Goal: Task Accomplishment & Management: Manage account settings

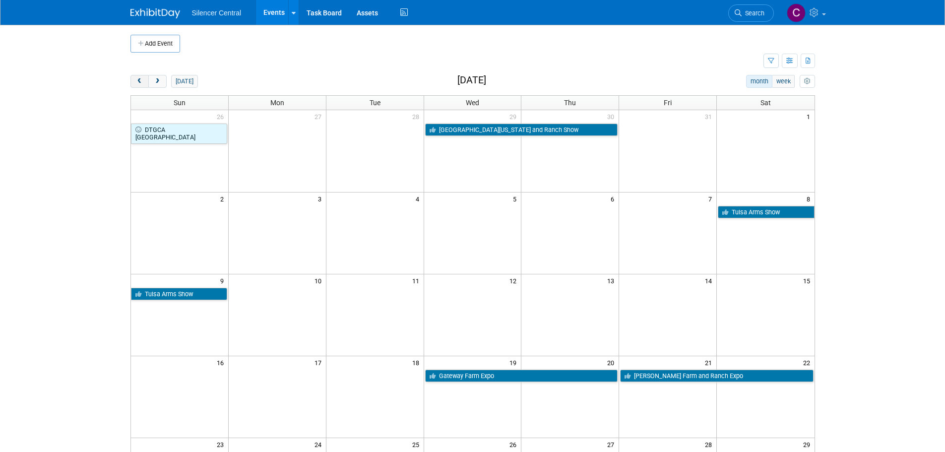
click at [141, 81] on span "prev" at bounding box center [139, 81] width 7 height 6
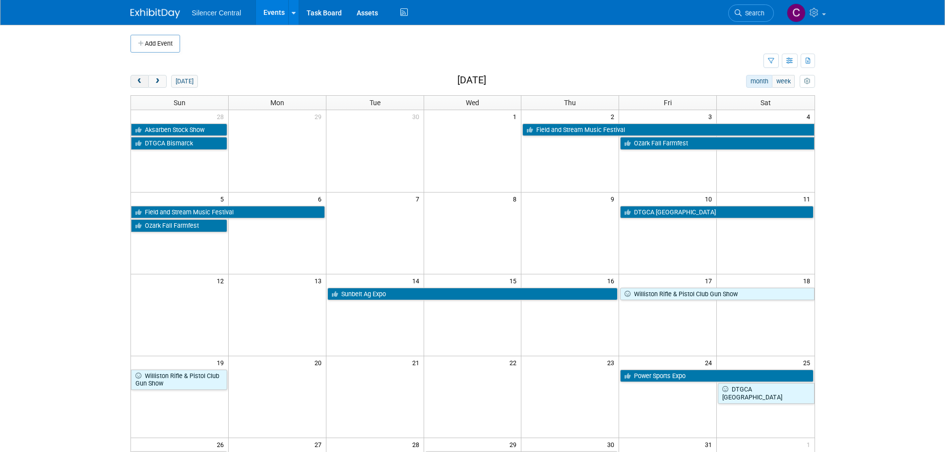
click at [141, 81] on span "prev" at bounding box center [139, 81] width 7 height 6
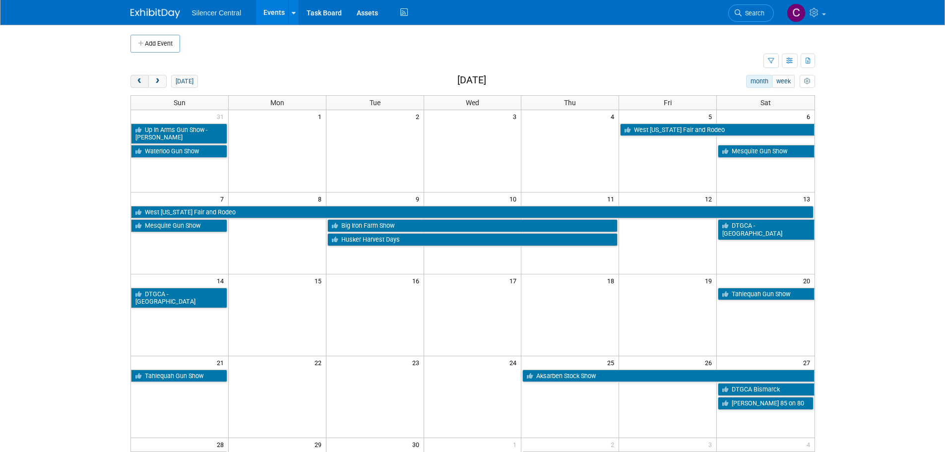
click at [140, 81] on span "prev" at bounding box center [139, 81] width 7 height 6
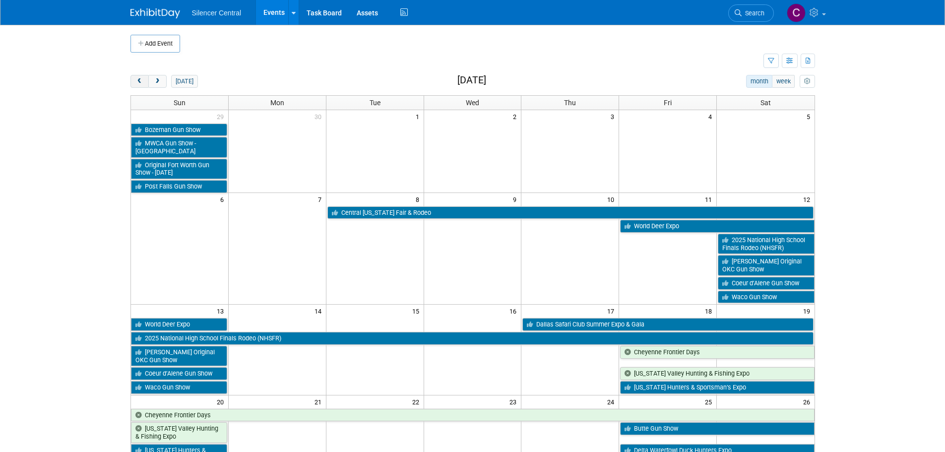
click at [140, 81] on span "prev" at bounding box center [139, 81] width 7 height 6
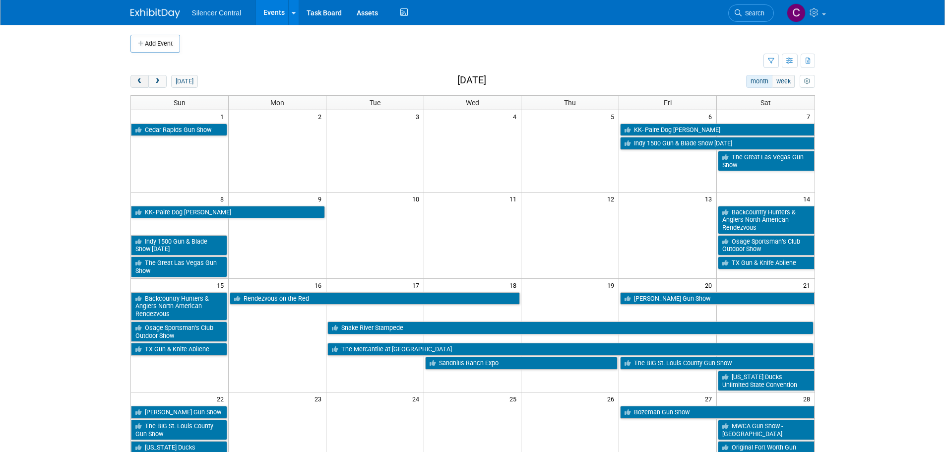
click at [140, 81] on span "prev" at bounding box center [139, 81] width 7 height 6
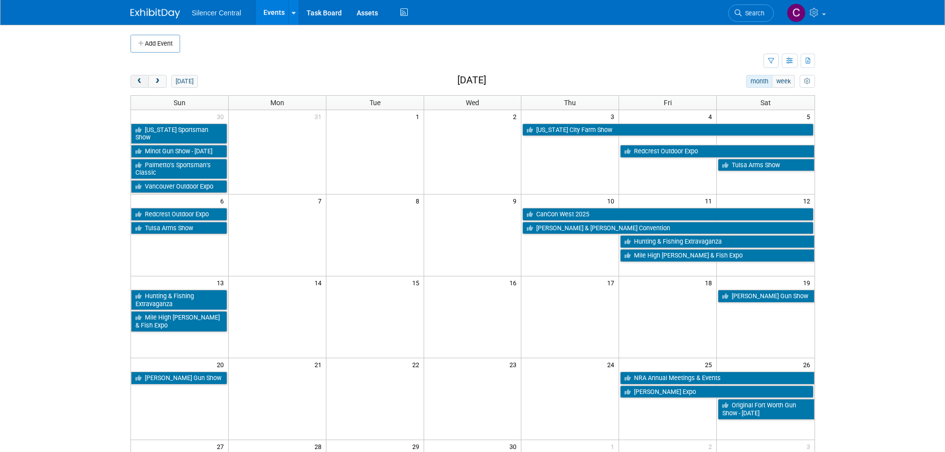
click at [140, 81] on span "prev" at bounding box center [139, 81] width 7 height 6
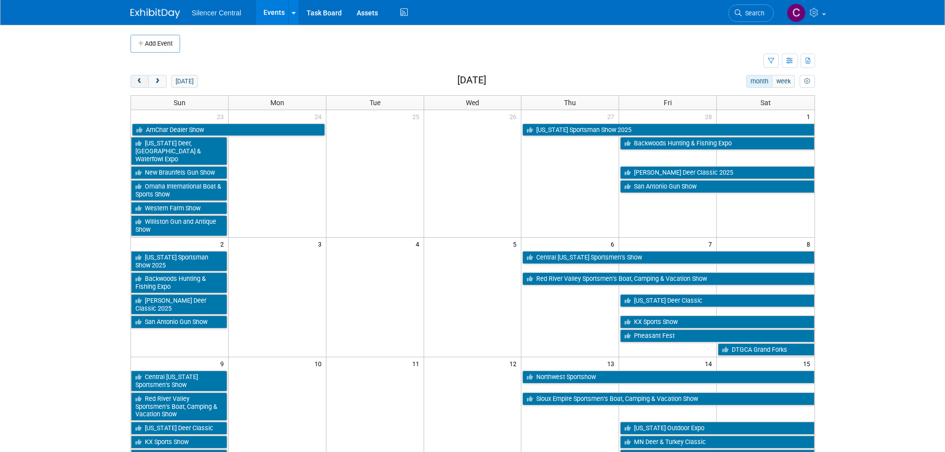
click at [140, 81] on span "prev" at bounding box center [139, 81] width 7 height 6
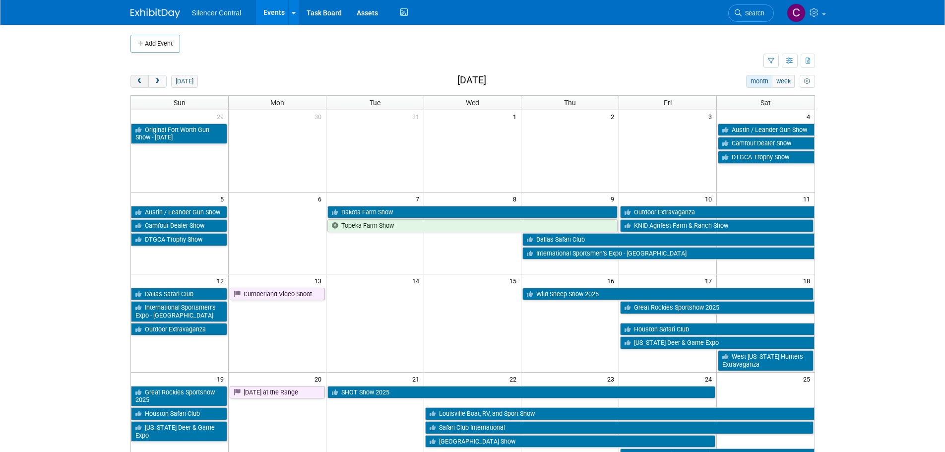
click at [140, 81] on span "prev" at bounding box center [139, 81] width 7 height 6
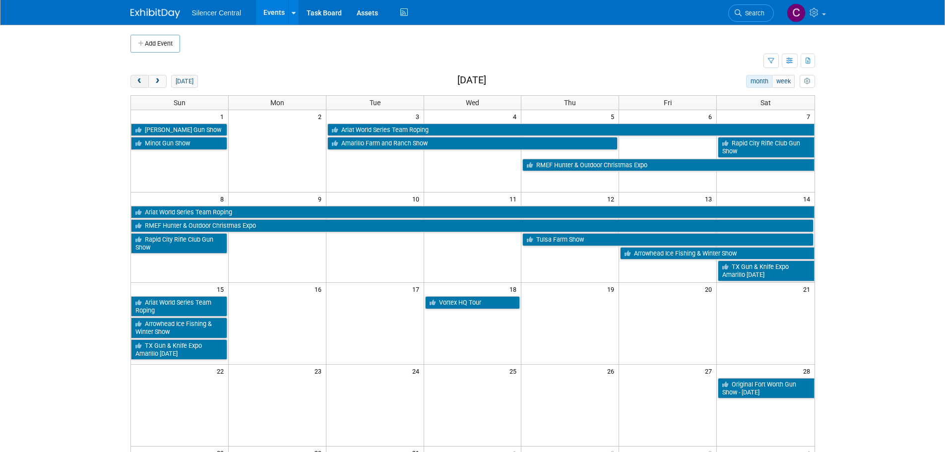
click at [140, 81] on span "prev" at bounding box center [139, 81] width 7 height 6
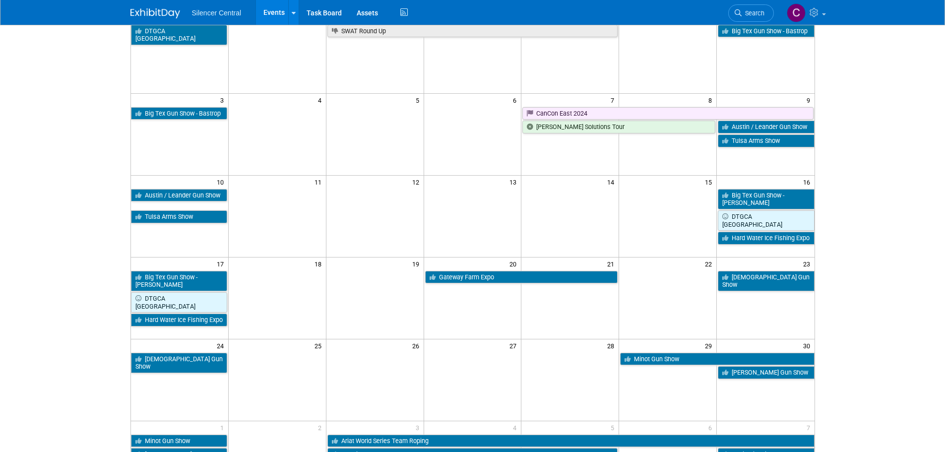
scroll to position [99, 0]
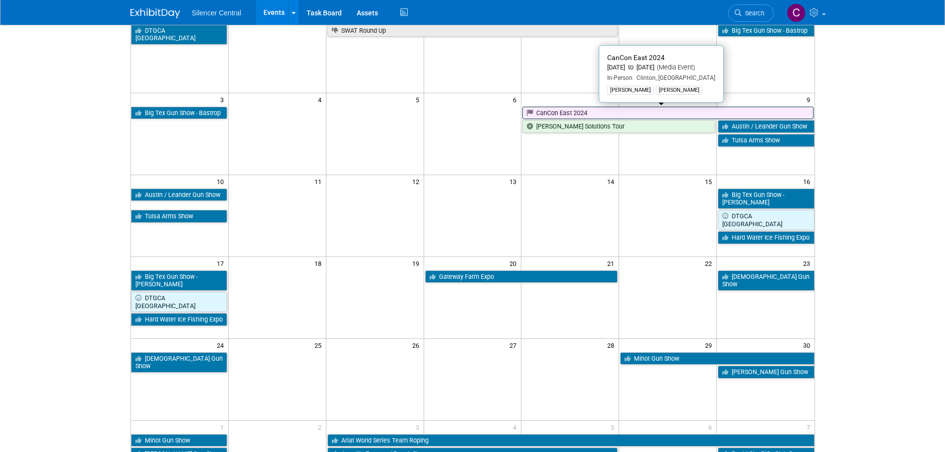
click at [573, 109] on link "CanCon East 2024" at bounding box center [667, 113] width 291 height 13
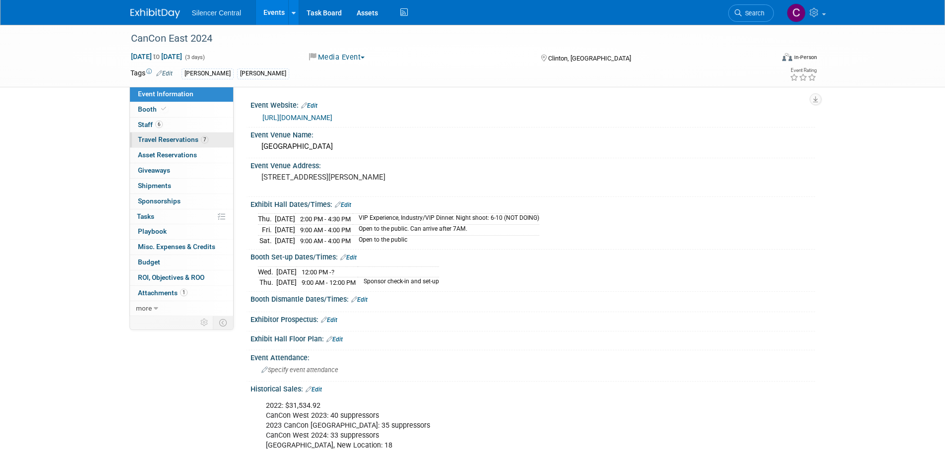
click at [146, 140] on span "Travel Reservations 7" at bounding box center [173, 139] width 70 height 8
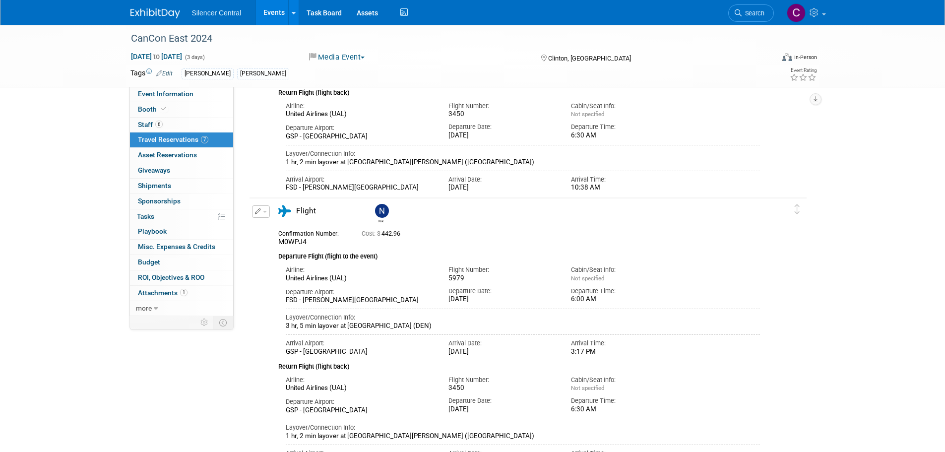
scroll to position [793, 0]
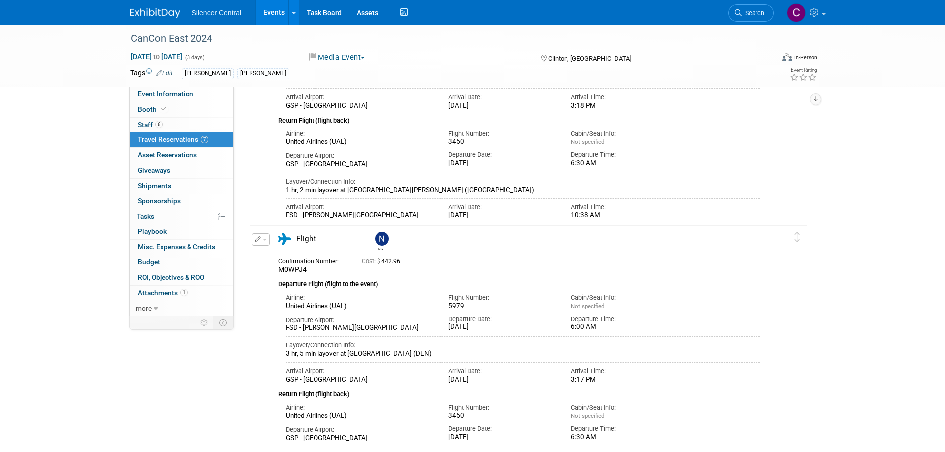
click at [746, 11] on span "Search" at bounding box center [752, 12] width 23 height 7
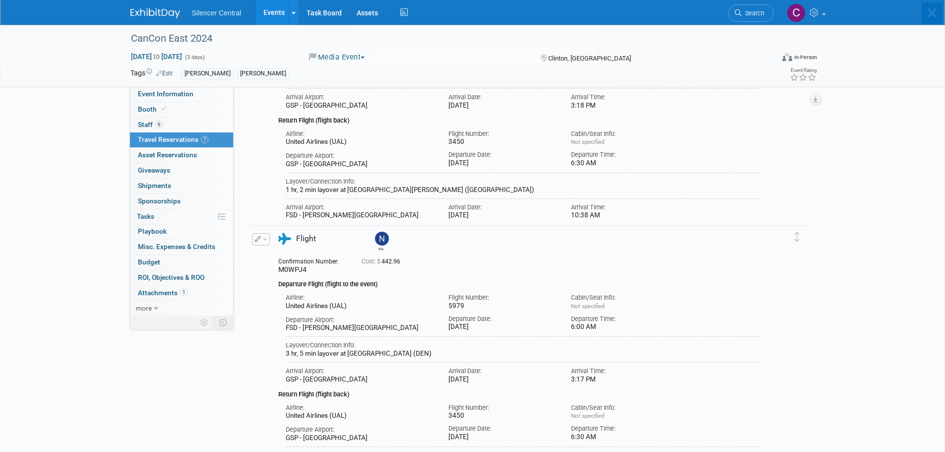
scroll to position [0, 0]
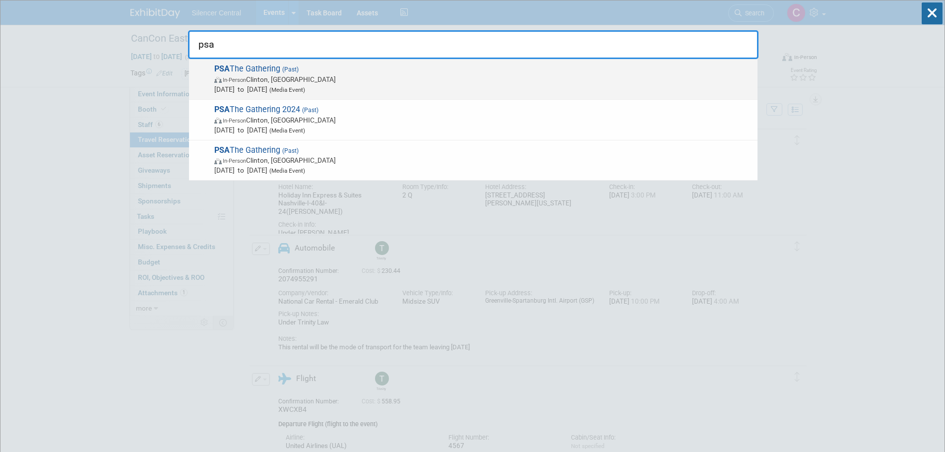
type input "psa"
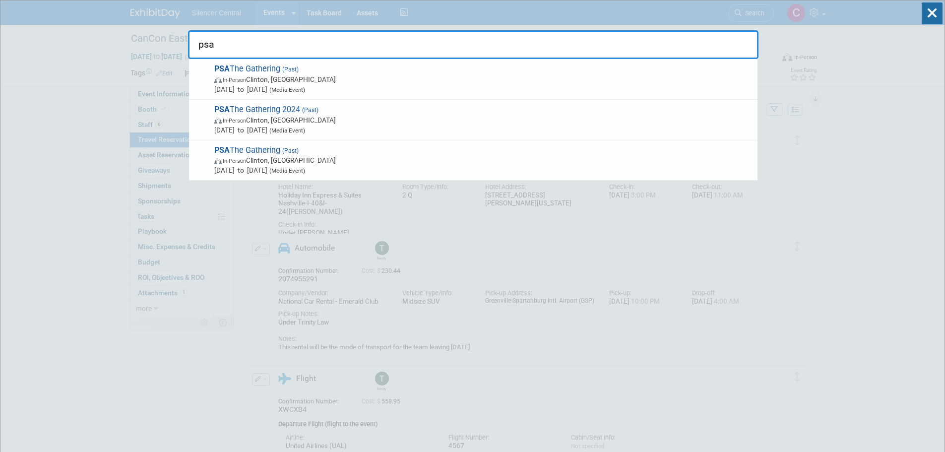
click at [403, 80] on span "In-Person Clinton, SC" at bounding box center [483, 79] width 538 height 10
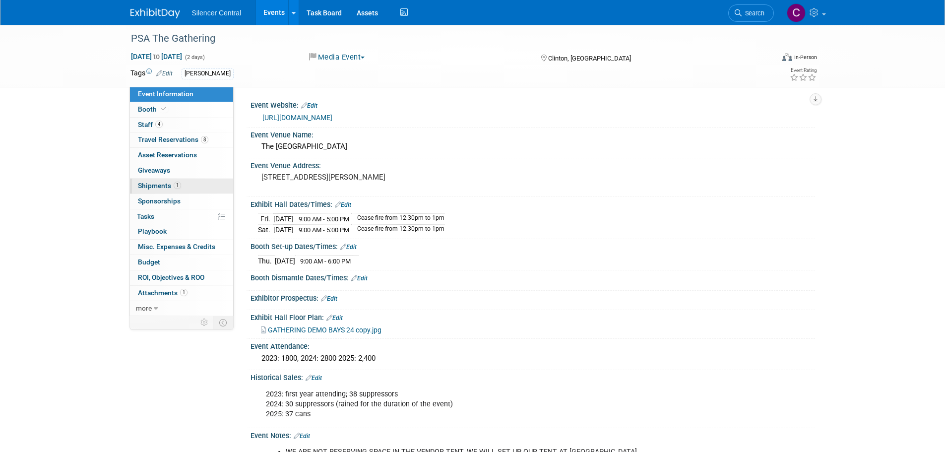
click at [159, 182] on span "Shipments 1" at bounding box center [159, 185] width 43 height 8
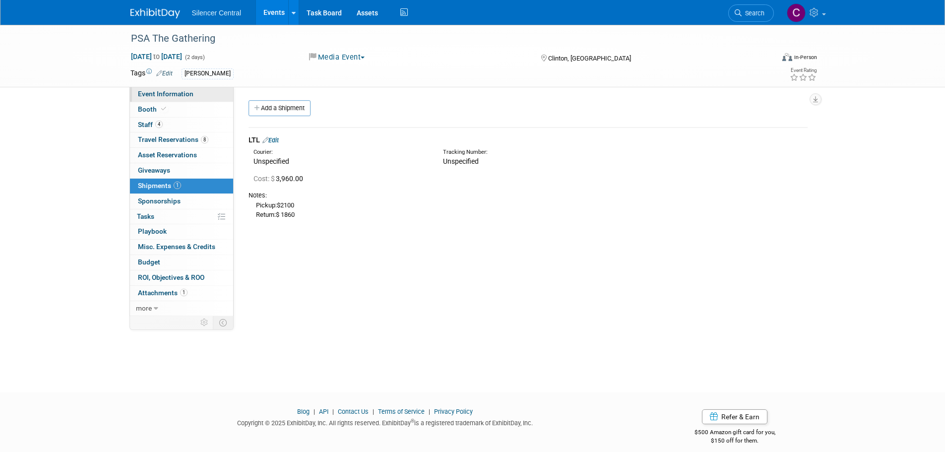
click at [163, 89] on link "Event Information" at bounding box center [181, 94] width 103 height 15
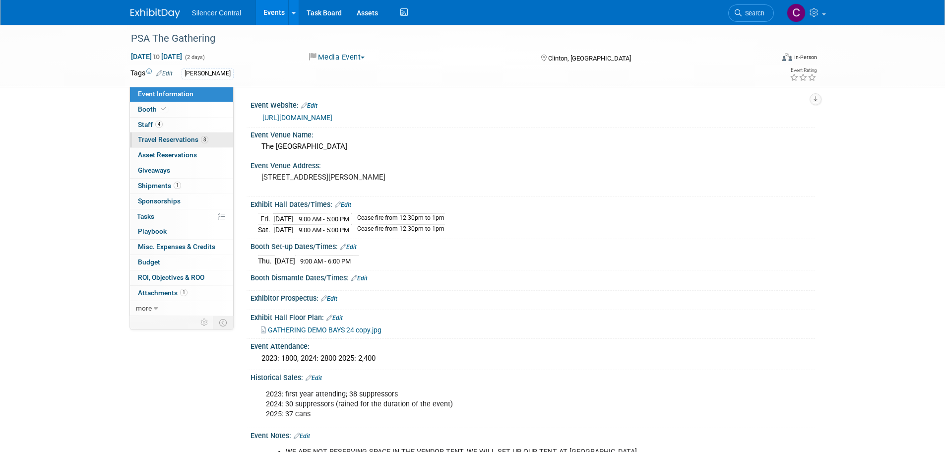
click at [170, 139] on span "Travel Reservations 8" at bounding box center [173, 139] width 70 height 8
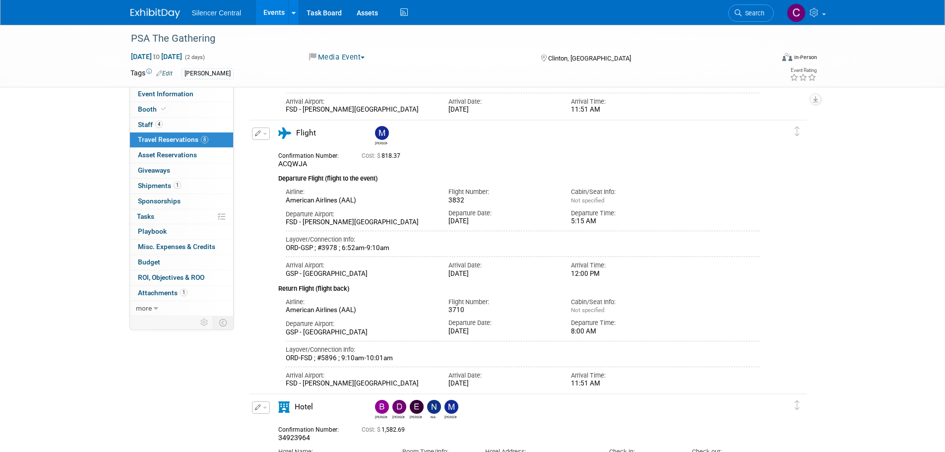
scroll to position [1235, 0]
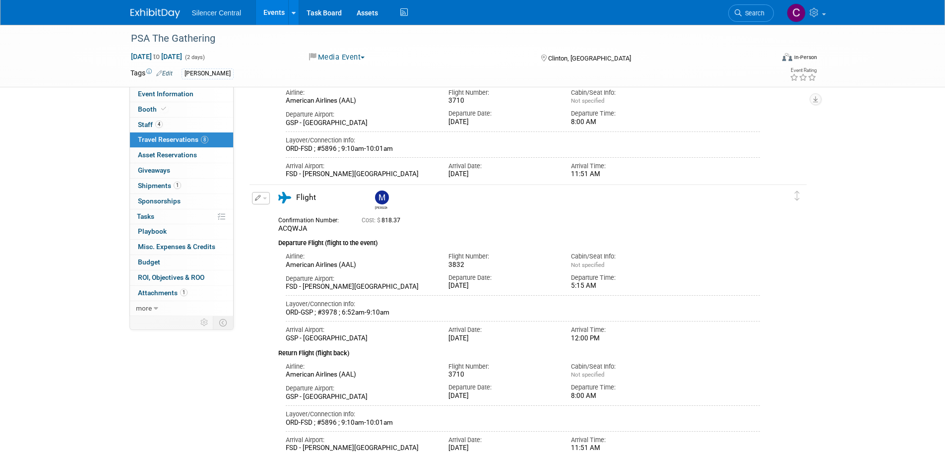
click at [151, 13] on img at bounding box center [155, 13] width 50 height 10
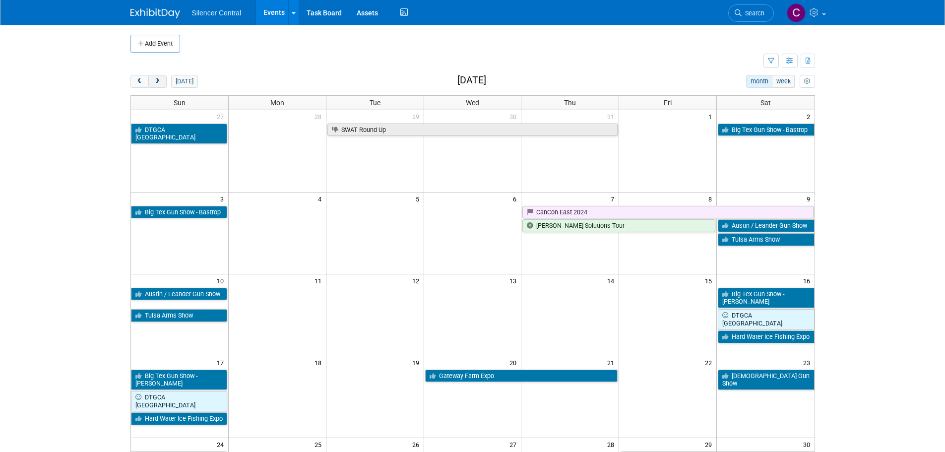
click at [157, 81] on span "next" at bounding box center [157, 81] width 7 height 6
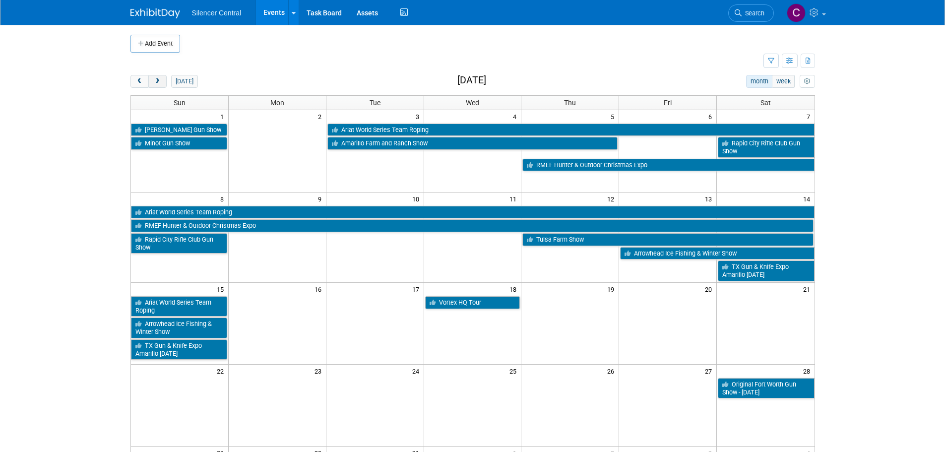
click at [158, 81] on span "next" at bounding box center [157, 81] width 7 height 6
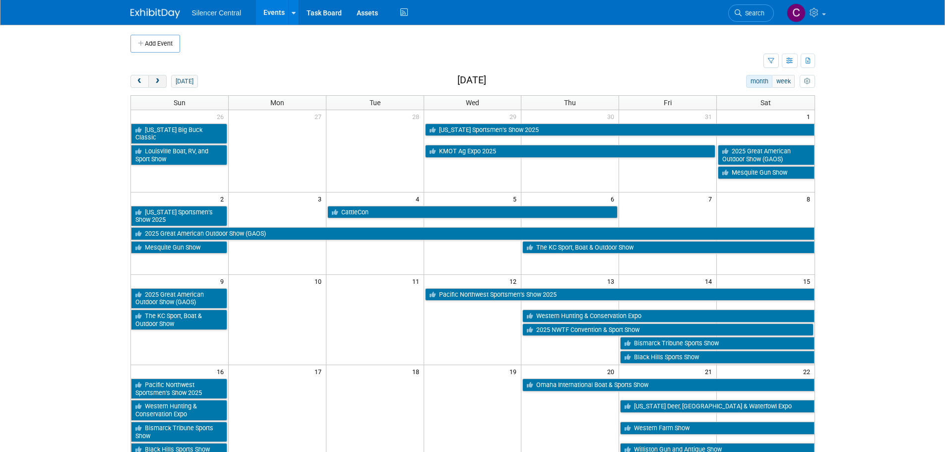
click at [158, 82] on span "next" at bounding box center [157, 81] width 7 height 6
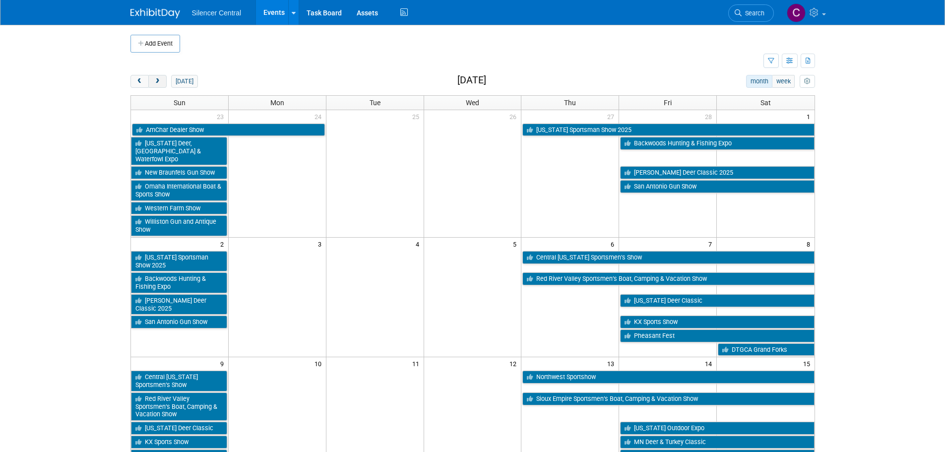
click at [158, 82] on span "next" at bounding box center [157, 81] width 7 height 6
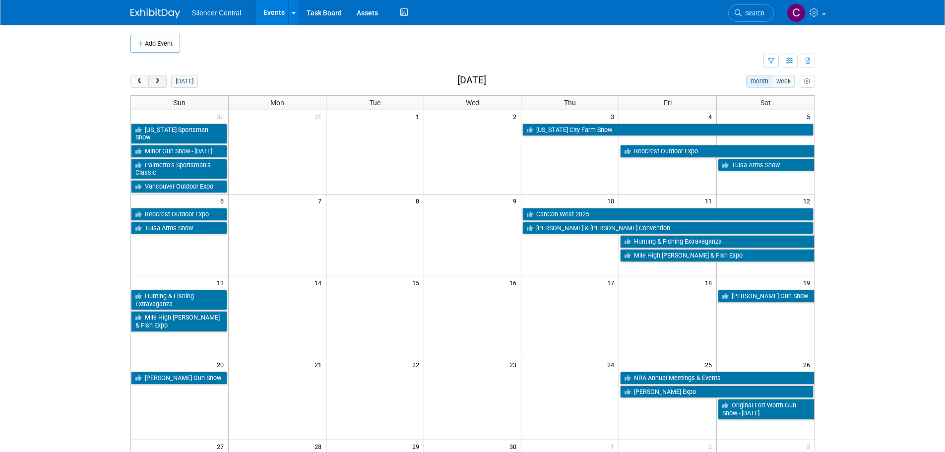
click at [158, 82] on span "next" at bounding box center [157, 81] width 7 height 6
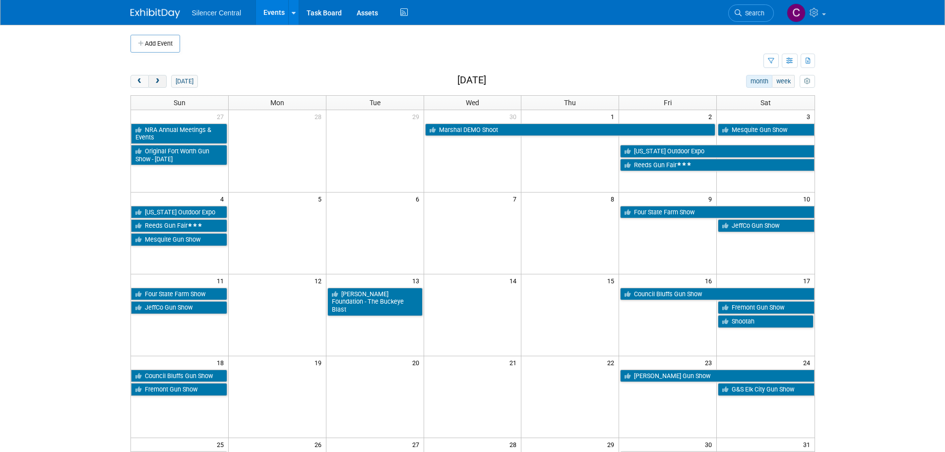
click at [158, 82] on span "next" at bounding box center [157, 81] width 7 height 6
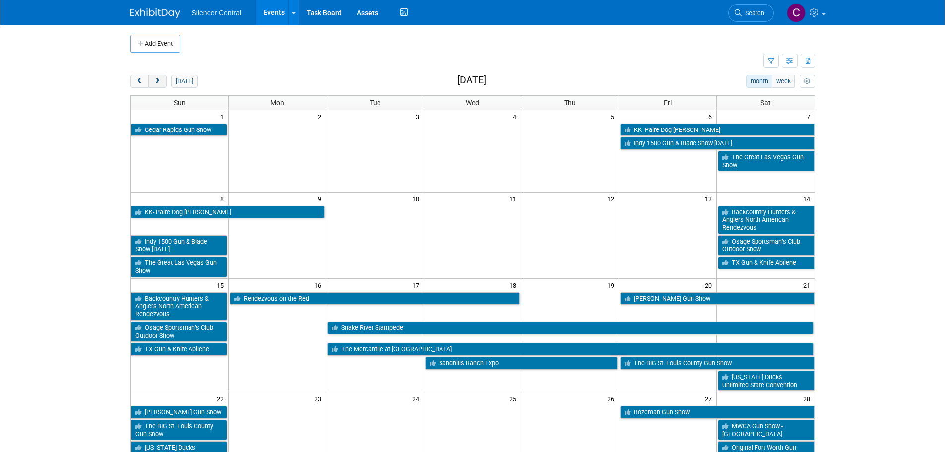
click at [158, 82] on span "next" at bounding box center [157, 81] width 7 height 6
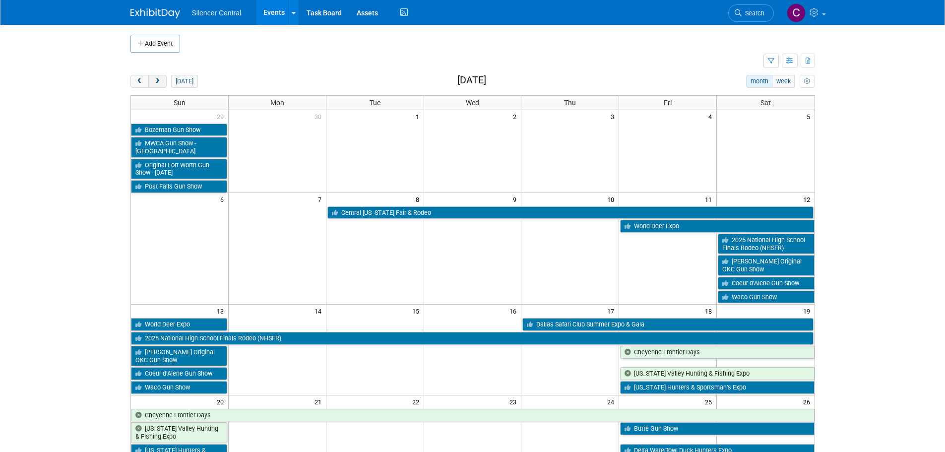
click at [158, 82] on span "next" at bounding box center [157, 81] width 7 height 6
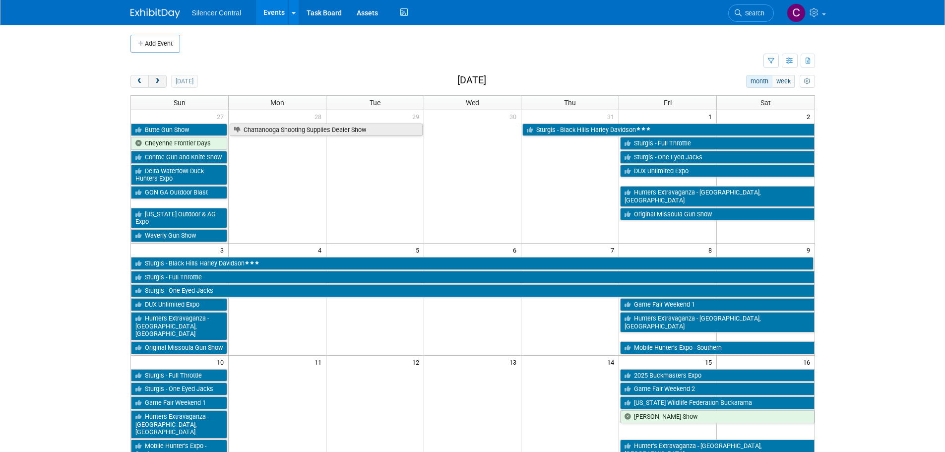
click at [158, 82] on span "next" at bounding box center [157, 81] width 7 height 6
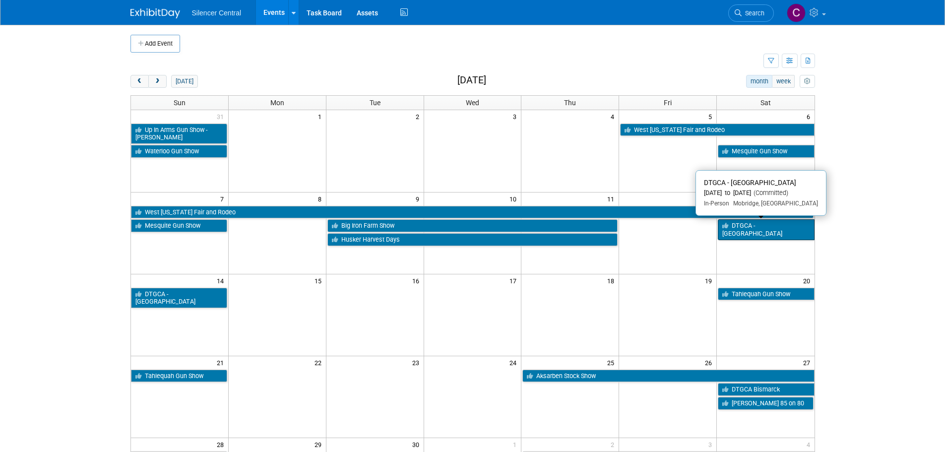
click at [755, 229] on link "DTGCA - [GEOGRAPHIC_DATA]" at bounding box center [766, 229] width 96 height 20
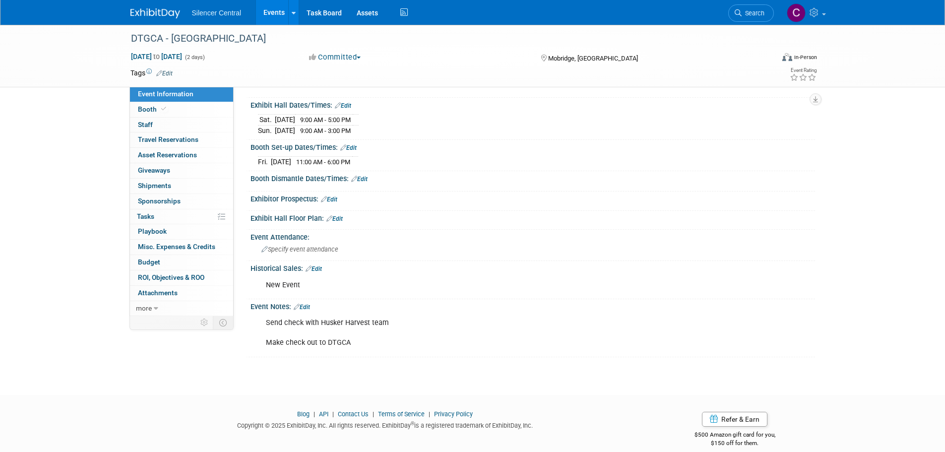
click at [149, 13] on img at bounding box center [155, 13] width 50 height 10
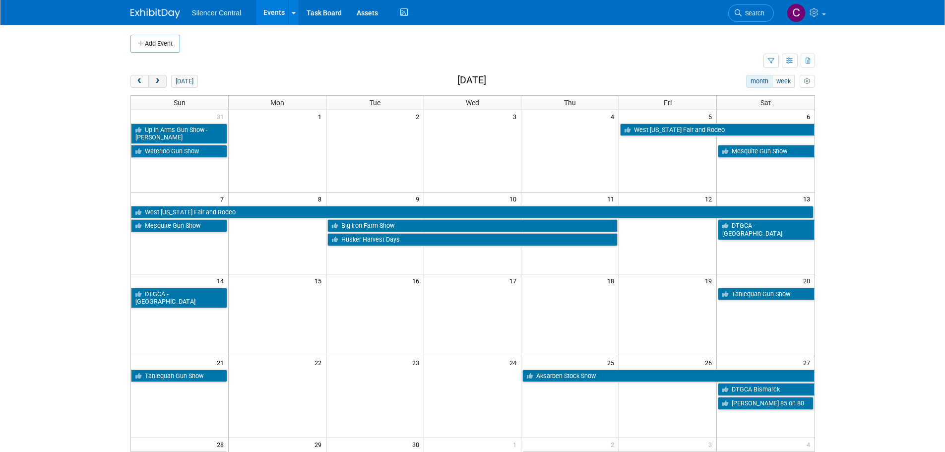
click at [162, 83] on button "next" at bounding box center [157, 81] width 18 height 13
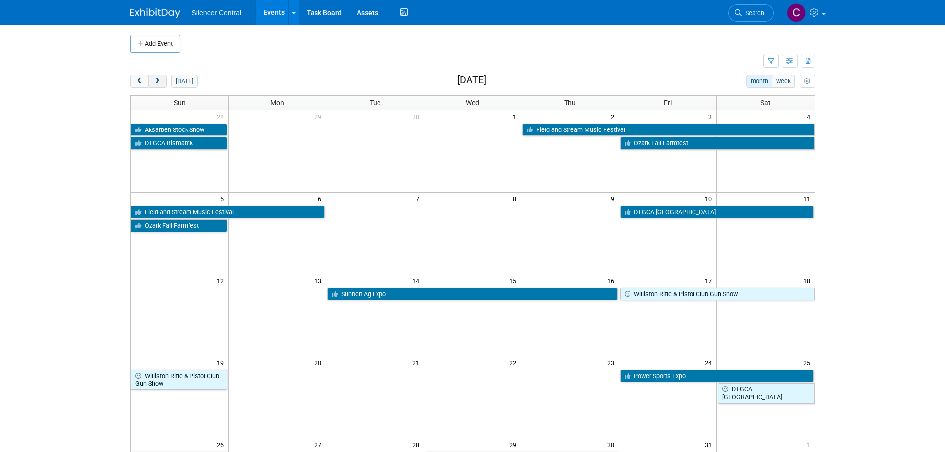
click at [161, 81] on span "next" at bounding box center [157, 81] width 7 height 6
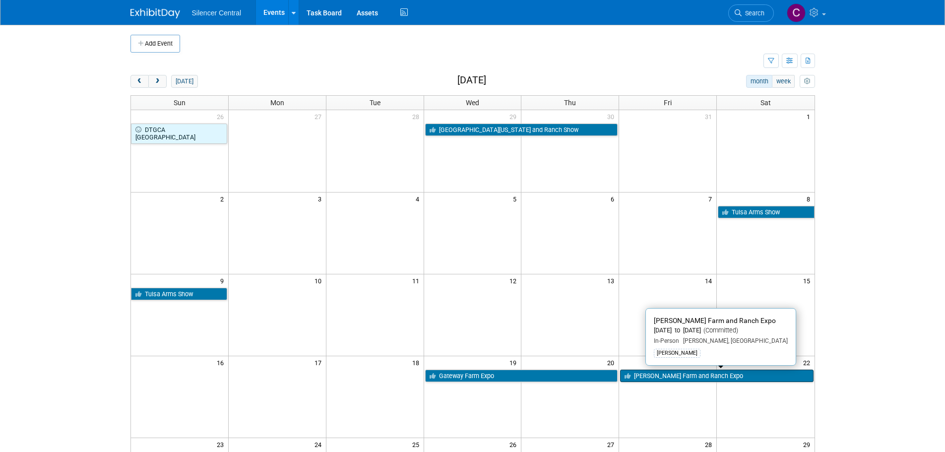
click at [690, 372] on link "[PERSON_NAME] Farm and Ranch Expo" at bounding box center [716, 375] width 193 height 13
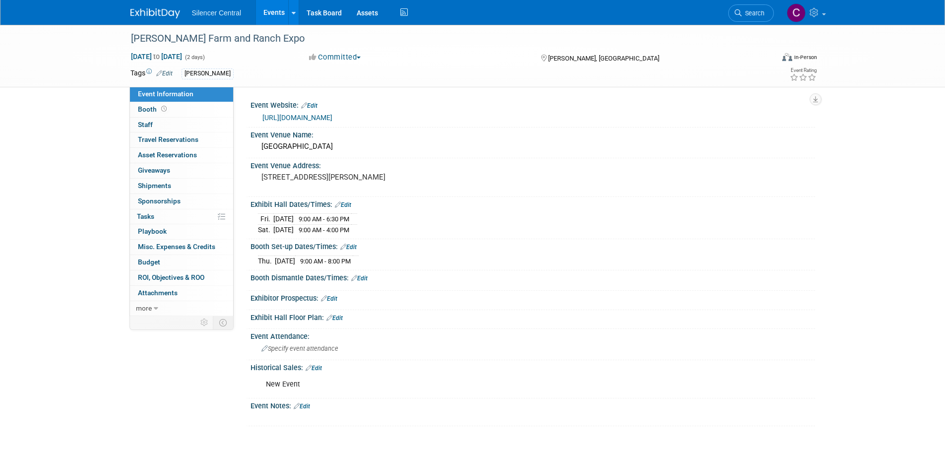
click at [308, 406] on link "Edit" at bounding box center [302, 406] width 16 height 7
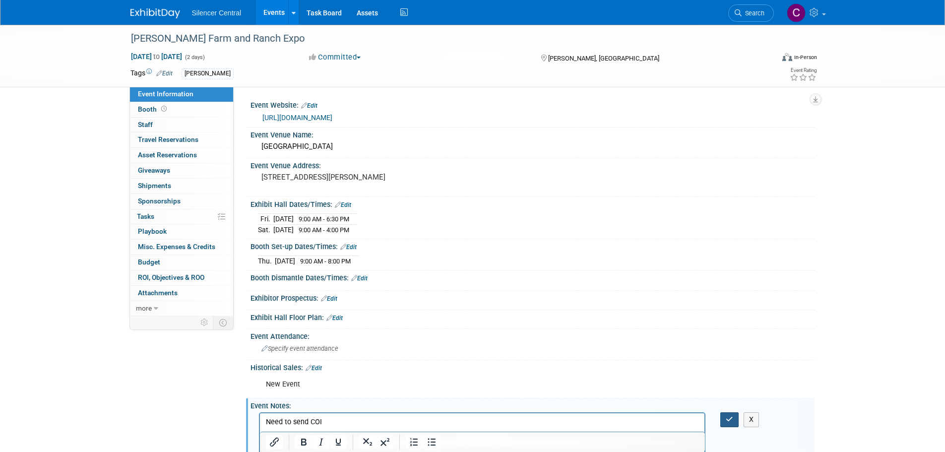
click at [730, 414] on button "button" at bounding box center [729, 419] width 18 height 14
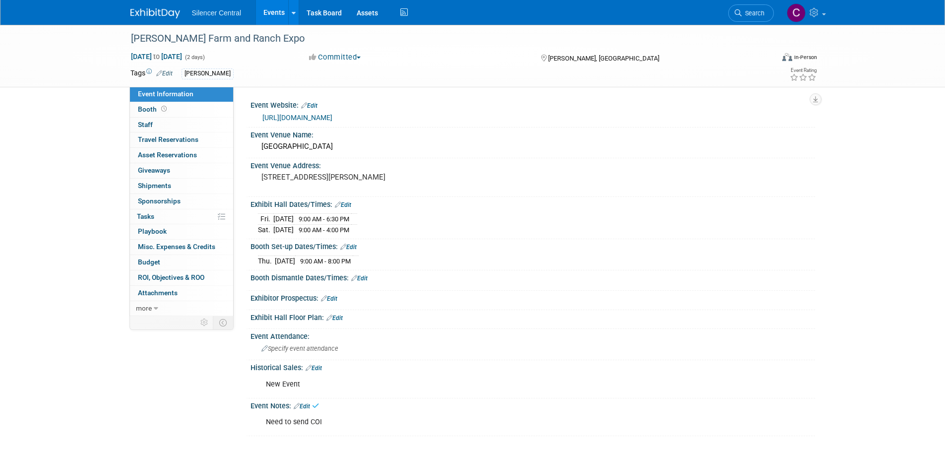
click at [158, 12] on img at bounding box center [155, 13] width 50 height 10
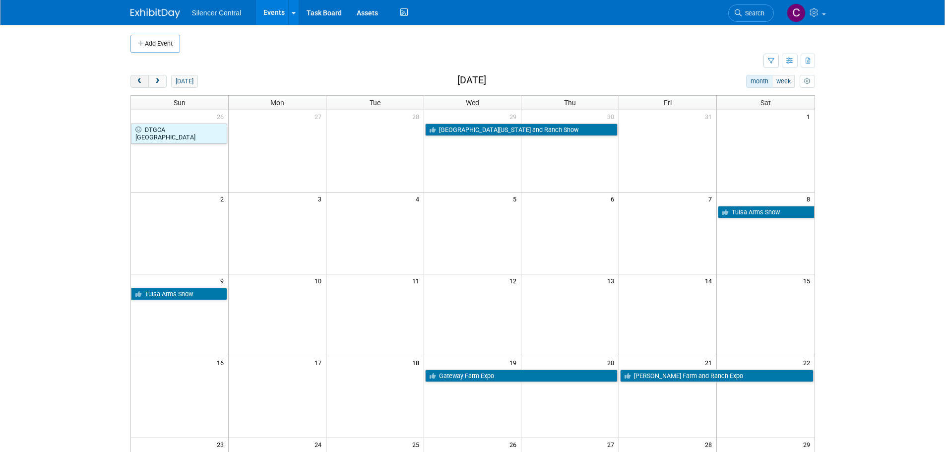
click at [143, 84] on button "prev" at bounding box center [139, 81] width 18 height 13
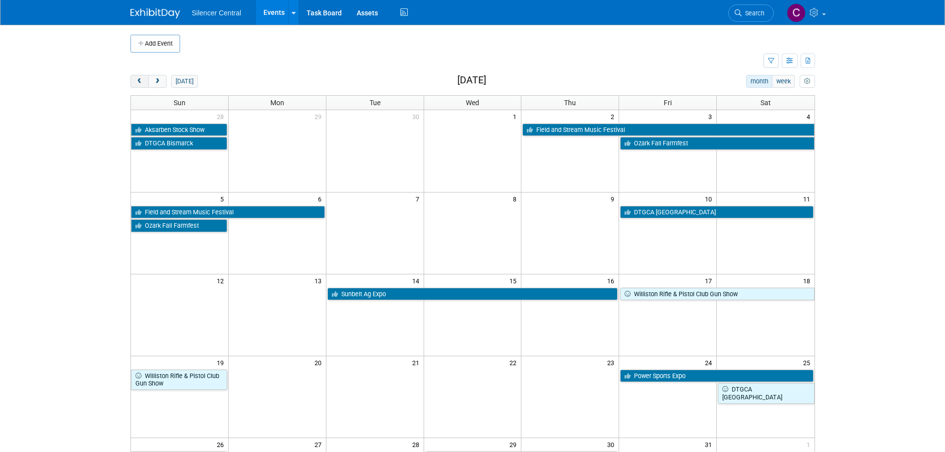
click at [143, 84] on button "prev" at bounding box center [139, 81] width 18 height 13
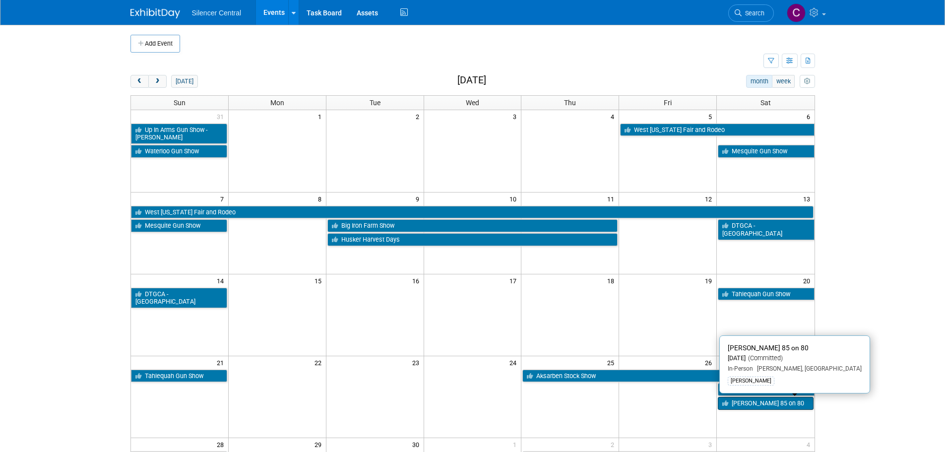
click at [754, 399] on link "[PERSON_NAME] 85 on 80" at bounding box center [765, 403] width 95 height 13
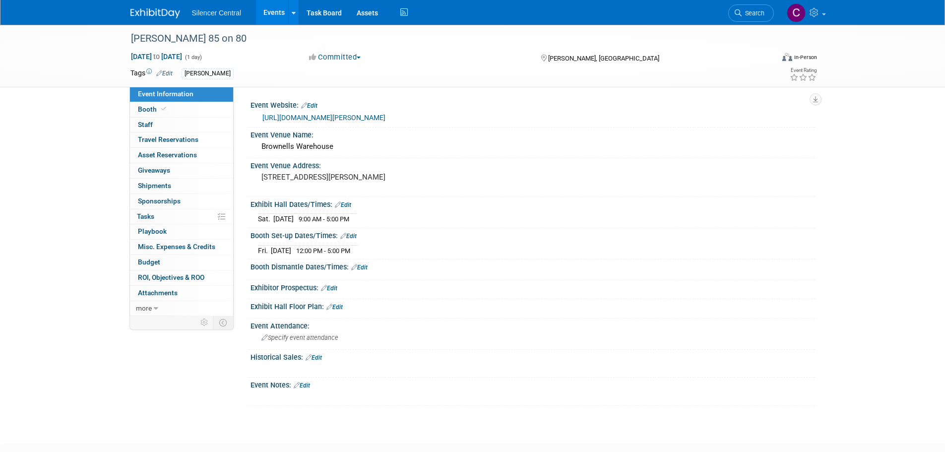
click at [309, 384] on link "Edit" at bounding box center [302, 385] width 16 height 7
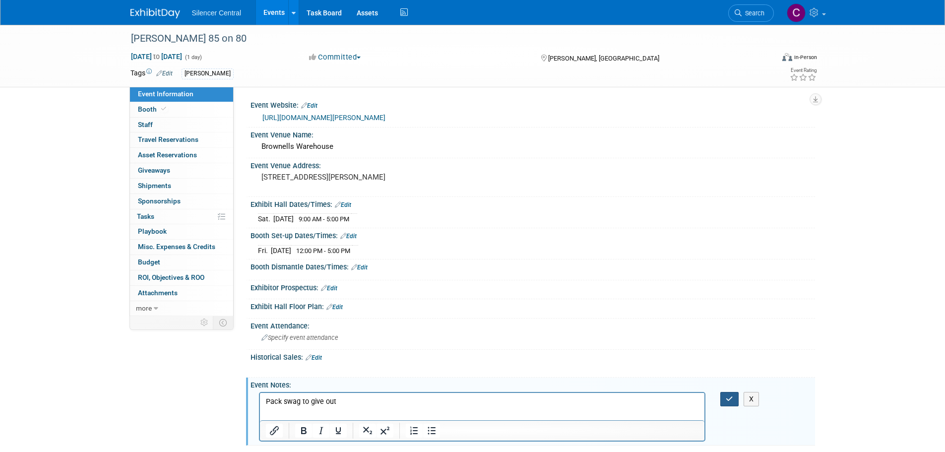
click at [729, 393] on button "button" at bounding box center [729, 399] width 18 height 14
